Goal: Transaction & Acquisition: Obtain resource

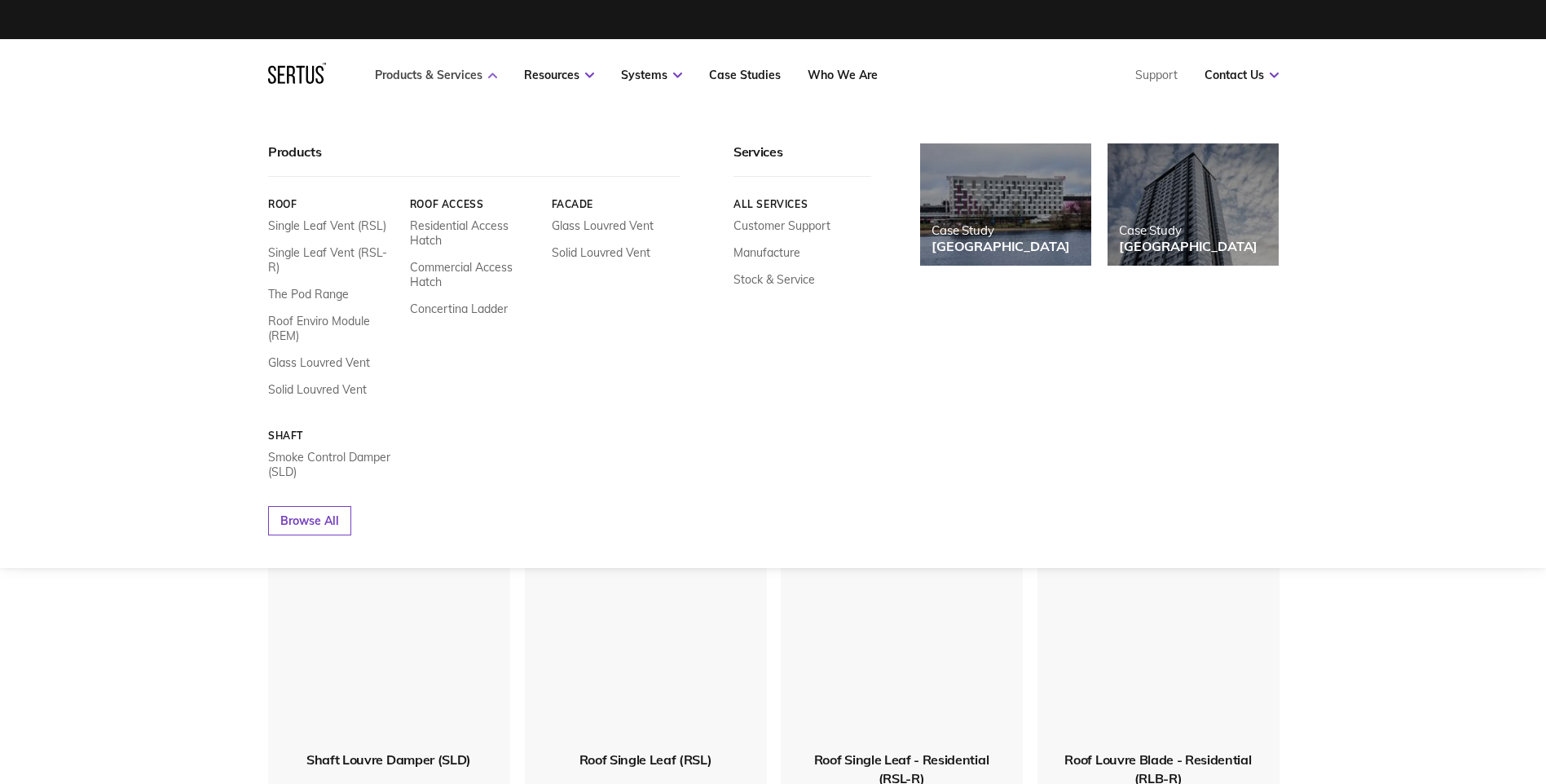
click at [491, 77] on icon at bounding box center [492, 76] width 9 height 6
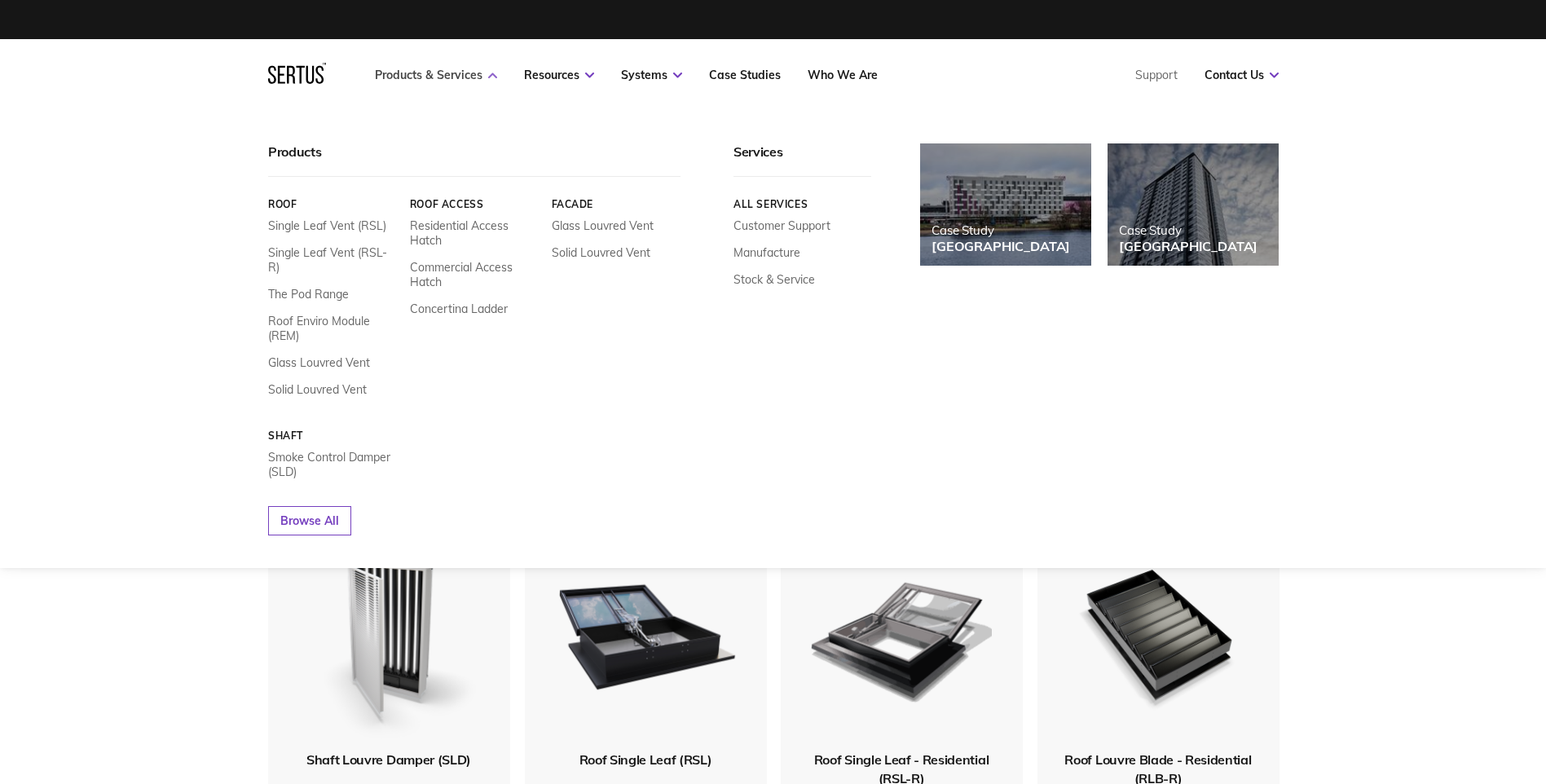
click at [467, 79] on link "Products & Services" at bounding box center [436, 74] width 122 height 14
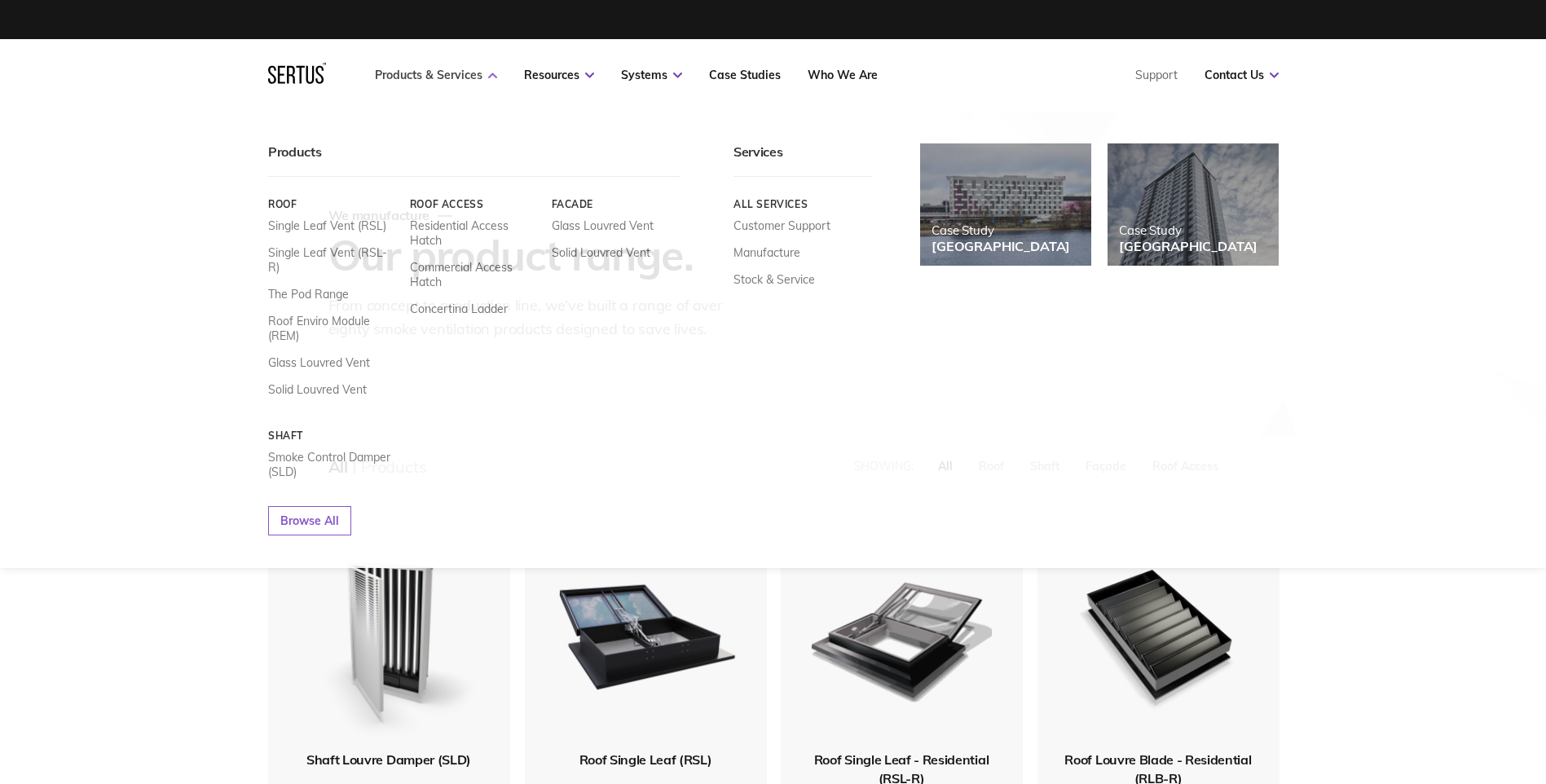
click at [491, 77] on icon at bounding box center [492, 76] width 9 height 6
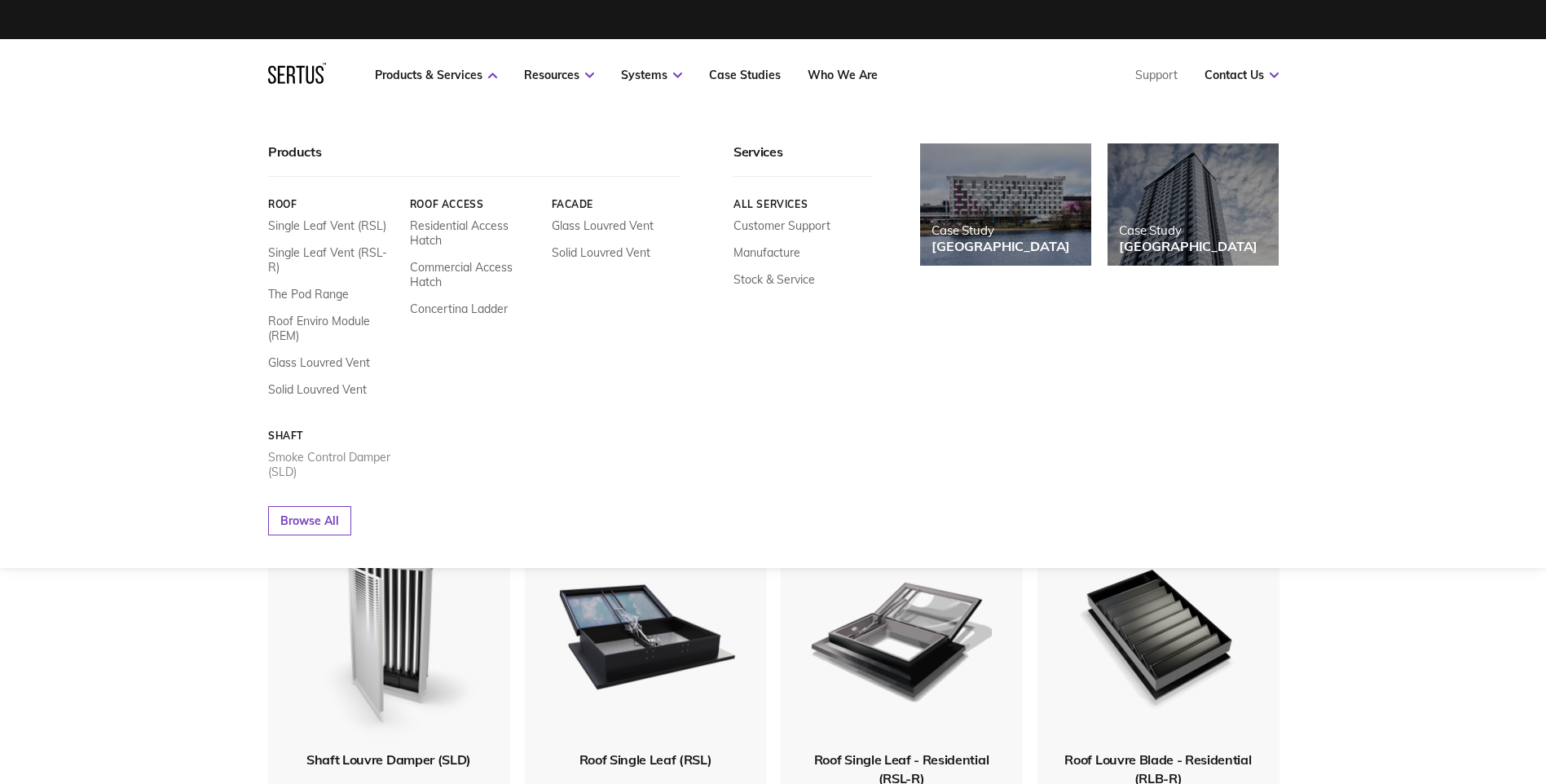
click at [289, 450] on link "Smoke Control Damper (SLD)" at bounding box center [333, 464] width 130 height 29
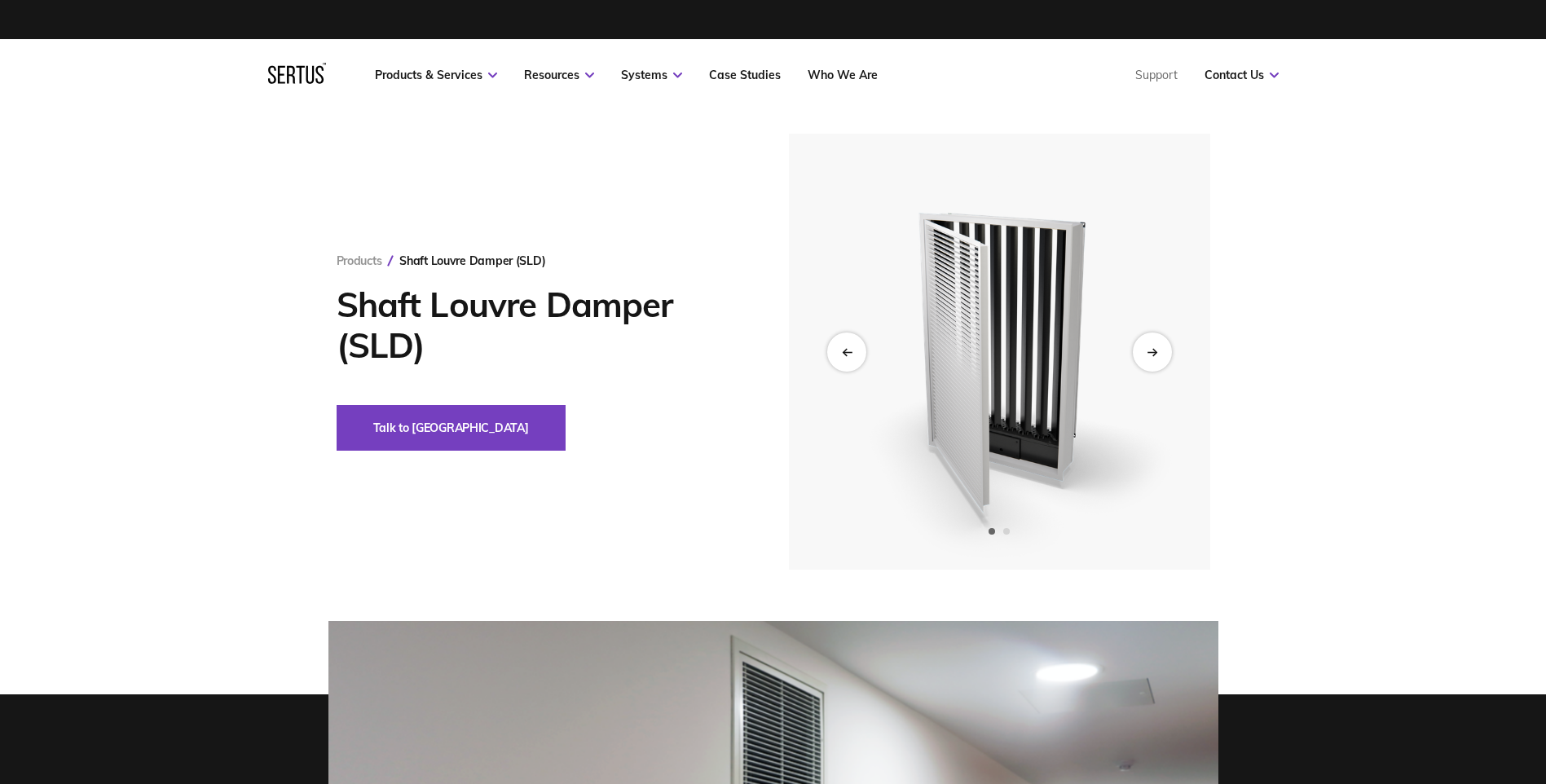
click at [1094, 383] on img at bounding box center [998, 351] width 401 height 436
click at [1069, 383] on img at bounding box center [998, 351] width 401 height 436
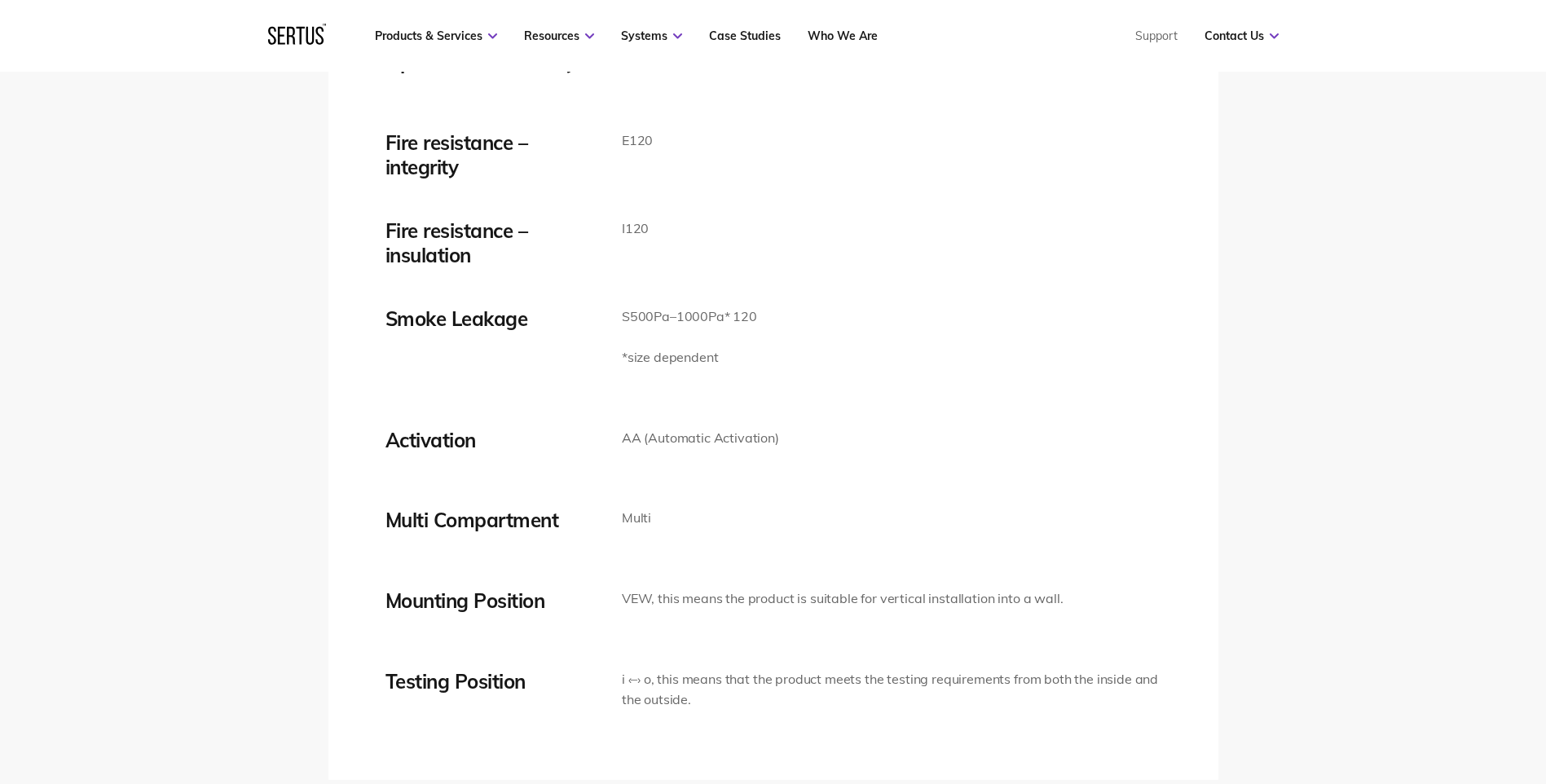
scroll to position [3585, 0]
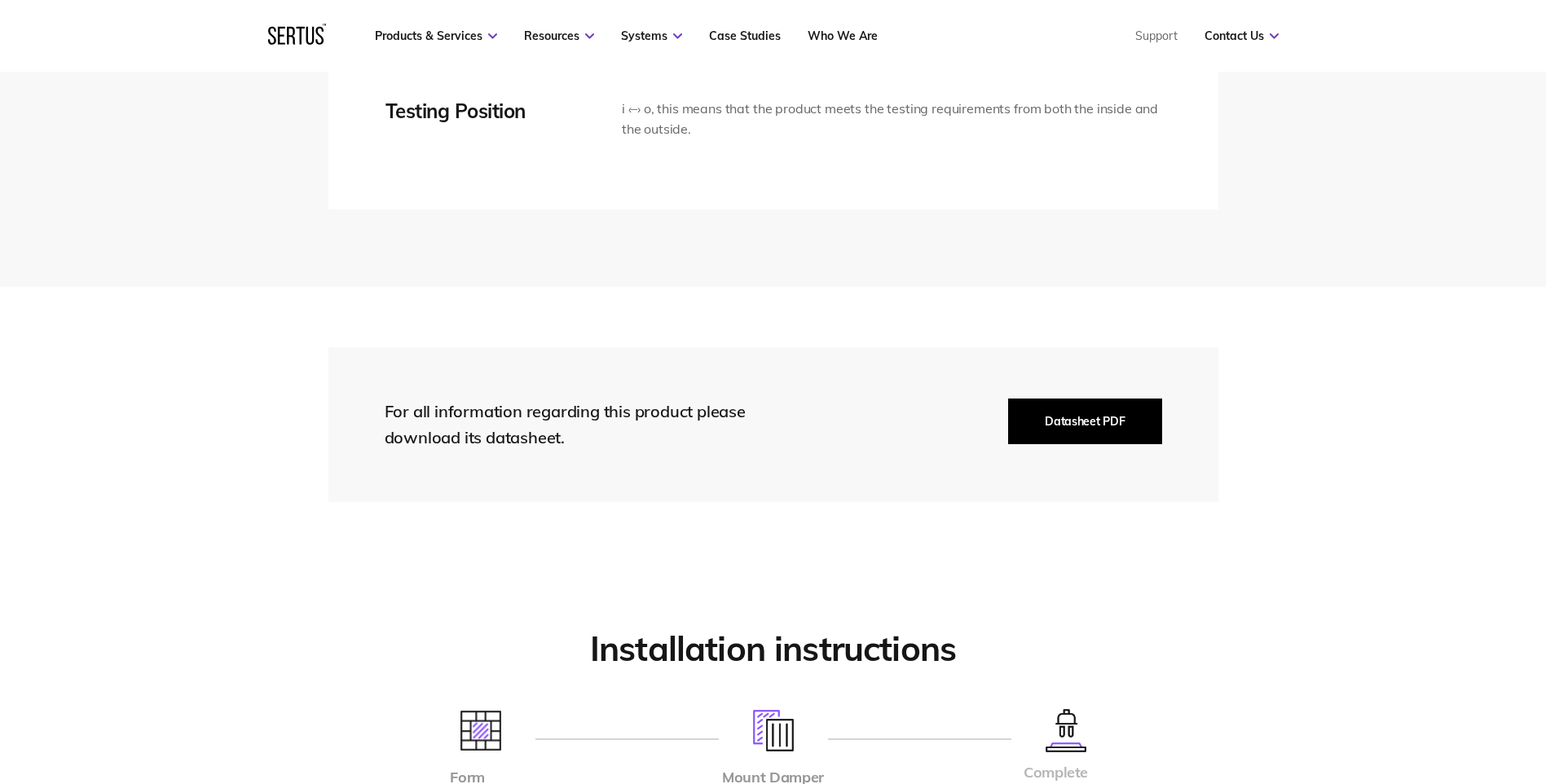
click at [1056, 423] on button "Datasheet PDF" at bounding box center [1085, 421] width 153 height 45
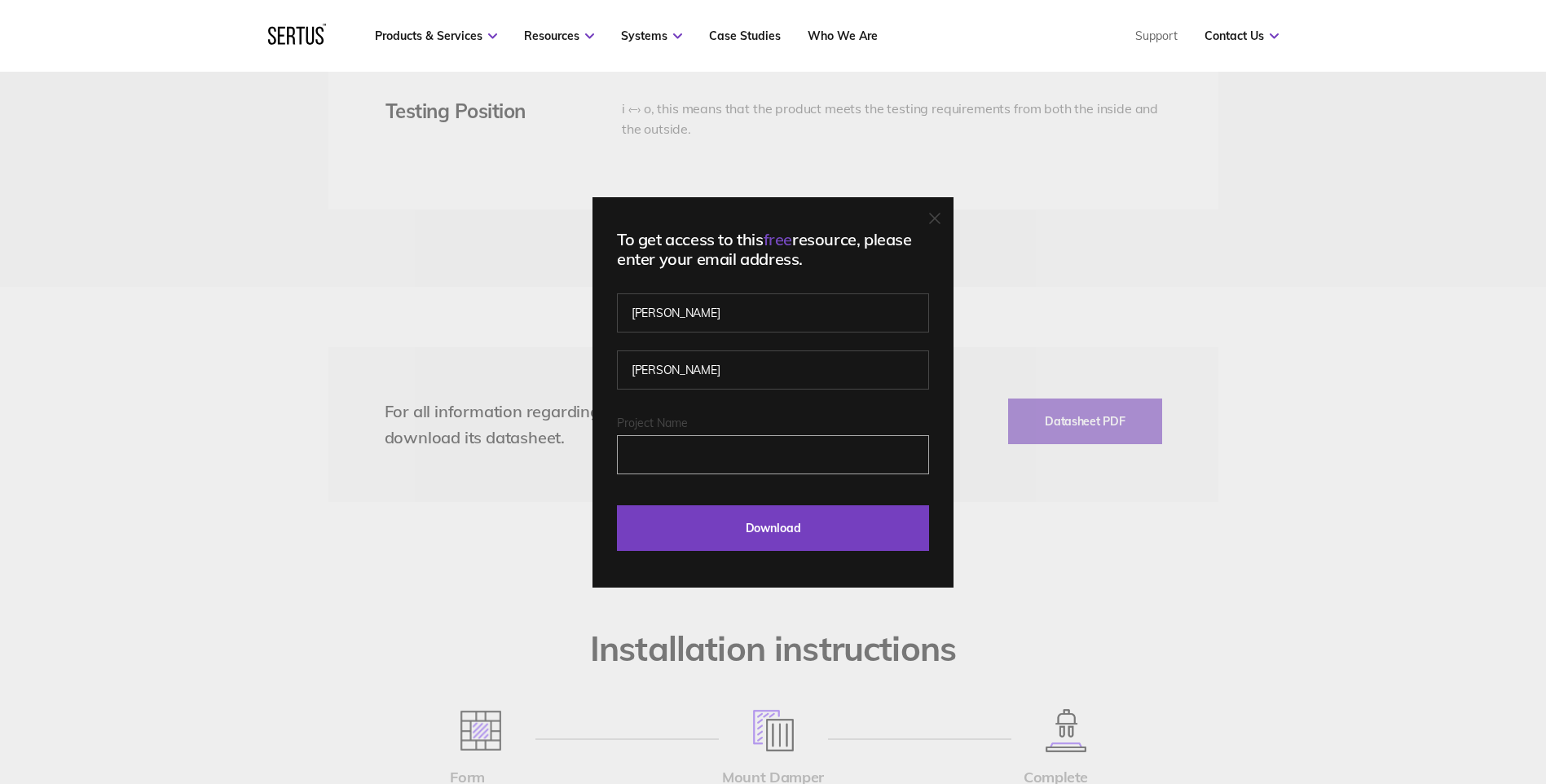
click at [658, 470] on input "Project Name" at bounding box center [773, 454] width 313 height 39
type input "NA"
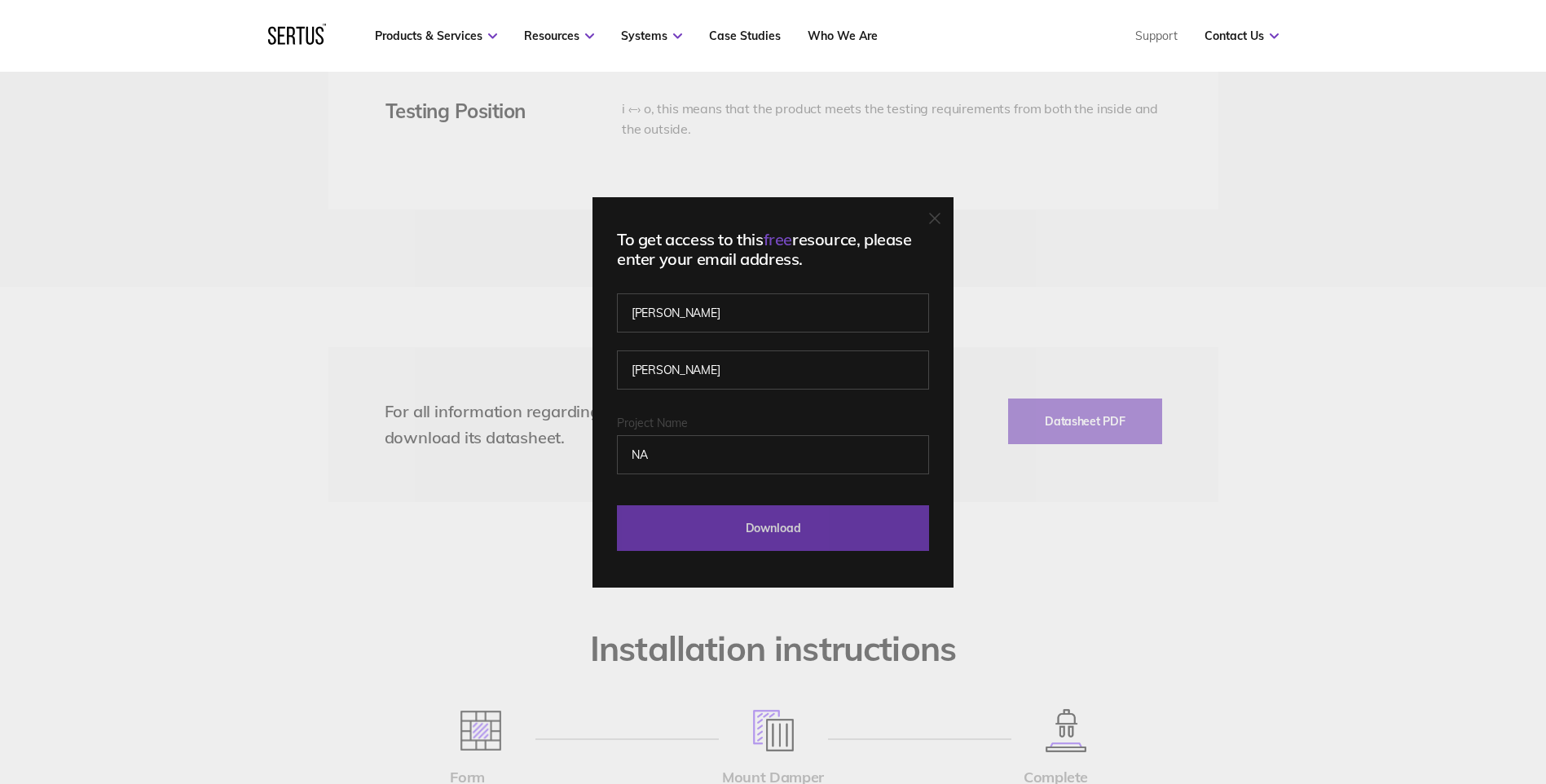
click at [696, 523] on input "Download" at bounding box center [773, 528] width 313 height 45
